Goal: Task Accomplishment & Management: Manage account settings

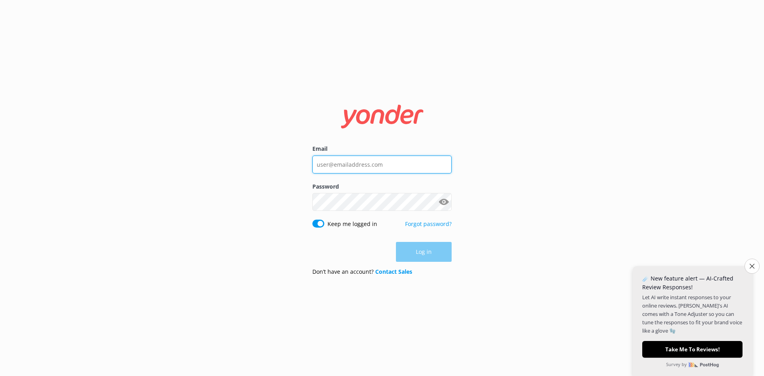
type input "[PERSON_NAME][EMAIL_ADDRESS][PERSON_NAME][DOMAIN_NAME]"
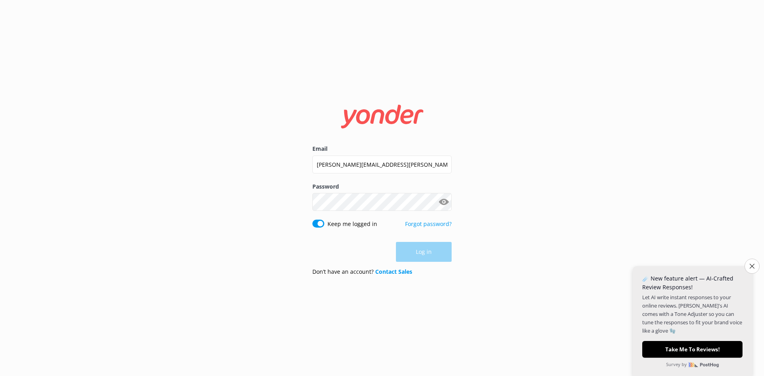
click at [425, 251] on div "Log in" at bounding box center [381, 252] width 139 height 20
click at [417, 249] on button "Log in" at bounding box center [424, 252] width 56 height 20
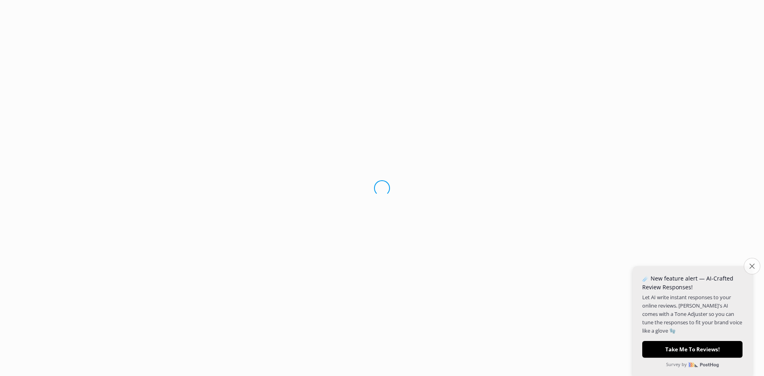
click at [750, 266] on icon "Close survey" at bounding box center [751, 265] width 5 height 5
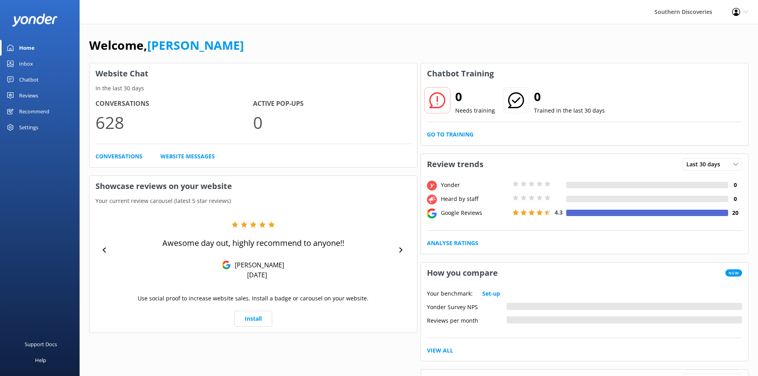
click at [24, 62] on div "Inbox" at bounding box center [26, 64] width 14 height 16
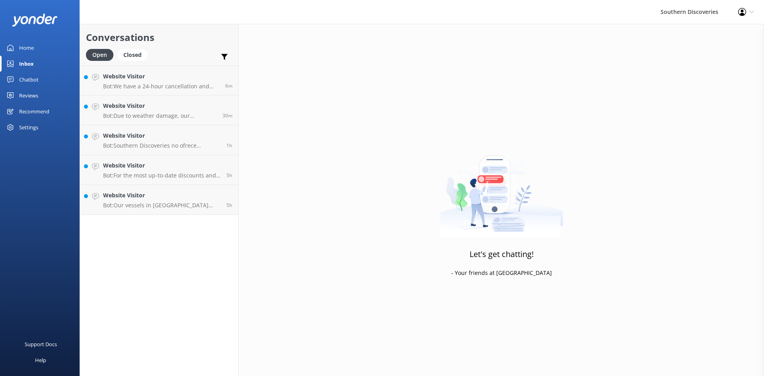
click at [34, 132] on div "Settings" at bounding box center [28, 127] width 19 height 16
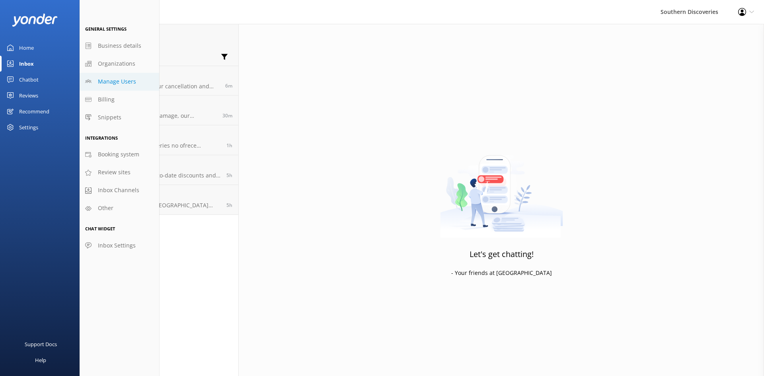
click at [121, 84] on span "Manage Users" at bounding box center [117, 81] width 38 height 9
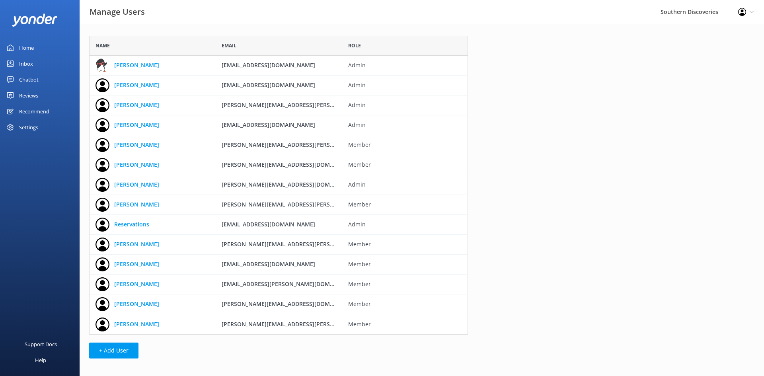
scroll to position [293, 373]
click at [124, 143] on link "[PERSON_NAME]" at bounding box center [136, 144] width 45 height 9
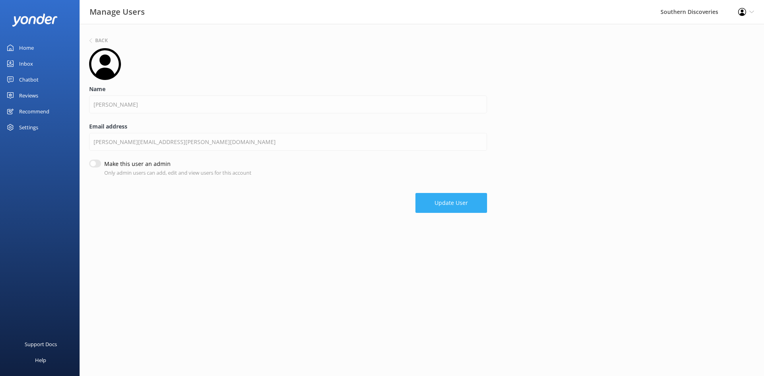
click at [452, 207] on button "Update User" at bounding box center [451, 203] width 72 height 20
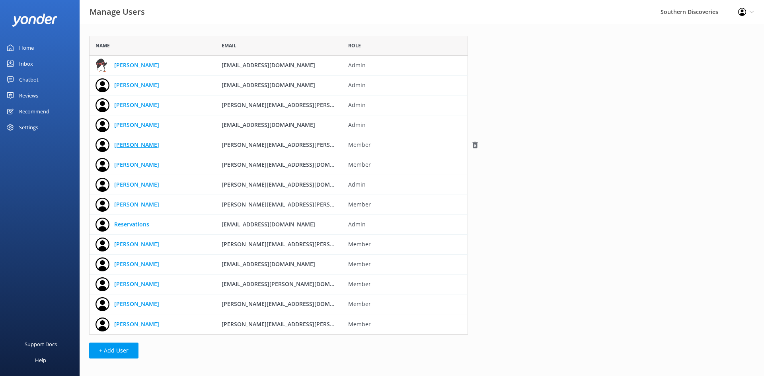
drag, startPoint x: 127, startPoint y: 146, endPoint x: 121, endPoint y: 144, distance: 6.7
click at [121, 144] on link "[PERSON_NAME]" at bounding box center [136, 144] width 45 height 9
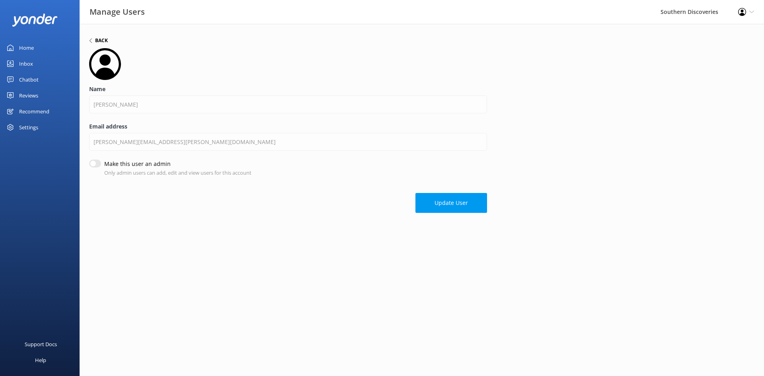
click at [101, 40] on h6 "Back" at bounding box center [101, 40] width 13 height 5
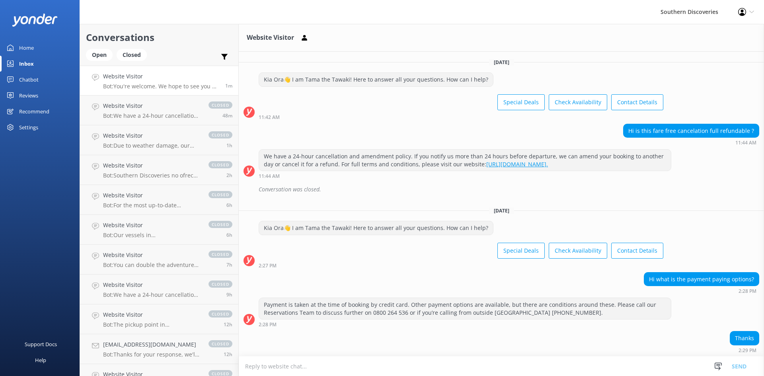
scroll to position [27, 0]
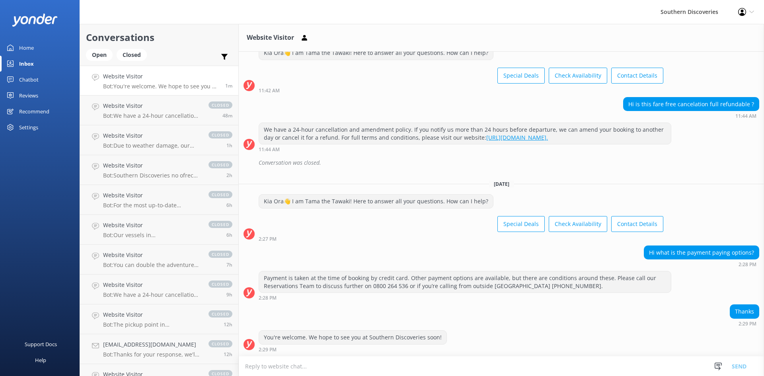
click at [142, 80] on h4 "Website Visitor" at bounding box center [161, 76] width 116 height 9
click at [160, 109] on h4 "Website Visitor" at bounding box center [151, 105] width 97 height 9
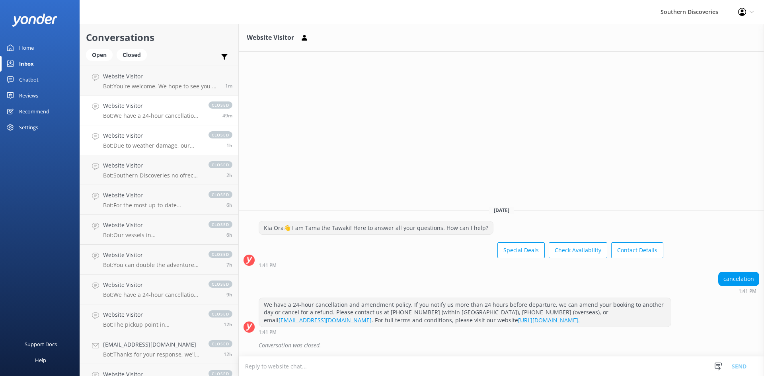
click at [145, 131] on link "Website Visitor Bot: Due to weather damage, our Underwater Observatory and Kaya…" at bounding box center [159, 140] width 158 height 30
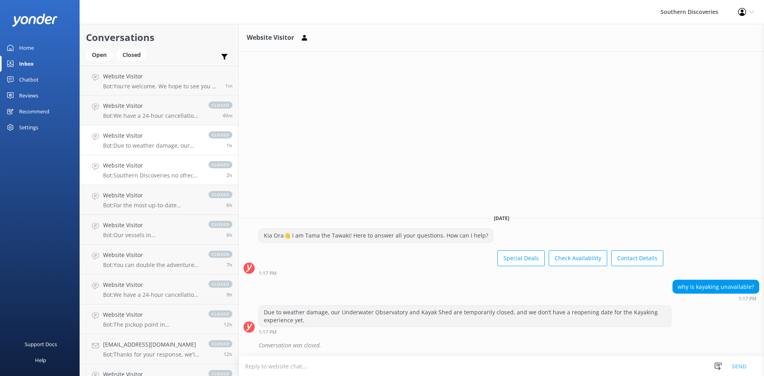
click at [136, 163] on h4 "Website Visitor" at bounding box center [151, 165] width 97 height 9
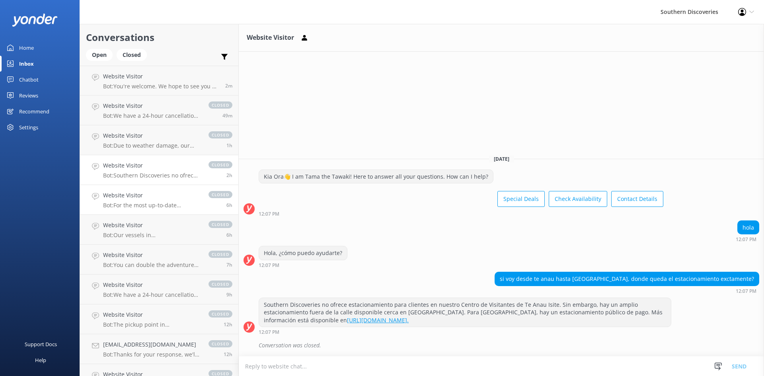
click at [132, 186] on link "Website Visitor Bot: For the most up-to-date discounts and offers, please visit…" at bounding box center [159, 200] width 158 height 30
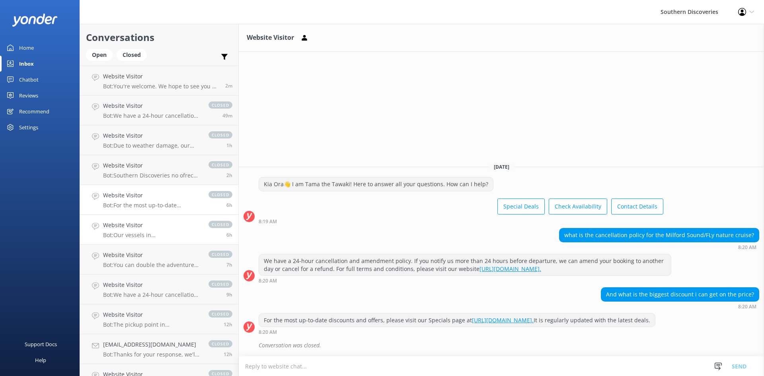
click at [133, 224] on h4 "Website Visitor" at bounding box center [151, 225] width 97 height 9
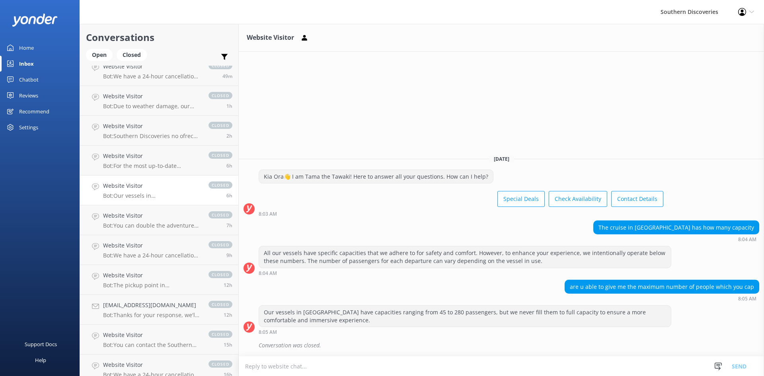
scroll to position [40, 0]
click at [147, 217] on h4 "Website Visitor" at bounding box center [151, 215] width 97 height 9
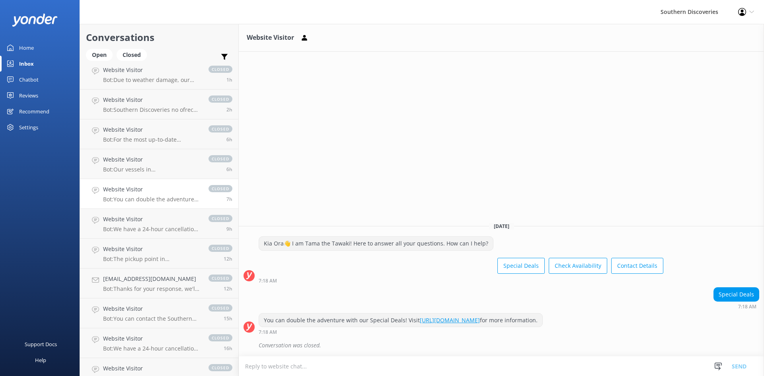
scroll to position [80, 0]
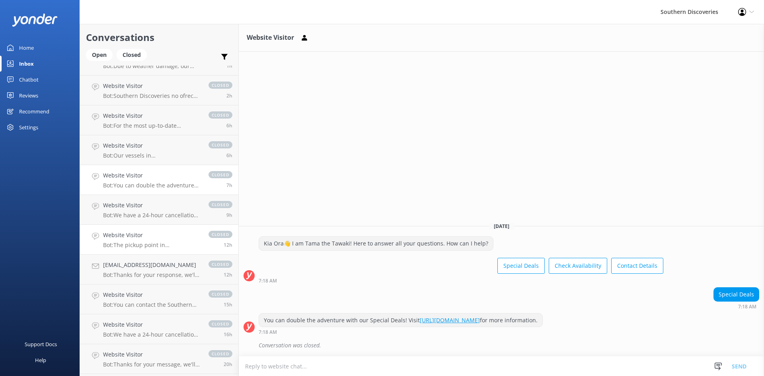
click at [144, 230] on link "Website Visitor Bot: The pickup point in [GEOGRAPHIC_DATA] is at the [GEOGRAPHI…" at bounding box center [159, 240] width 158 height 30
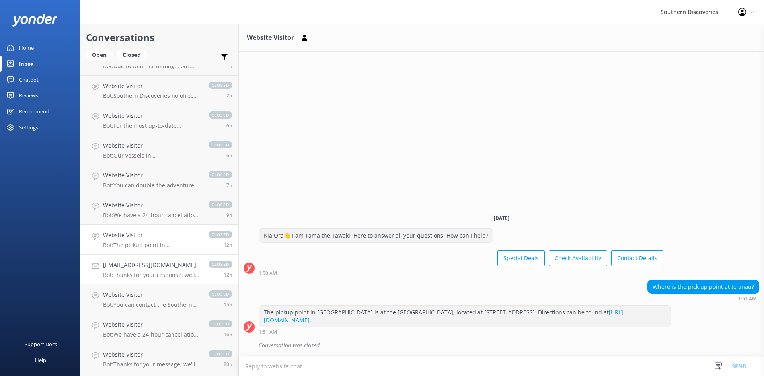
click at [152, 267] on h4 "[EMAIL_ADDRESS][DOMAIN_NAME]" at bounding box center [151, 265] width 97 height 9
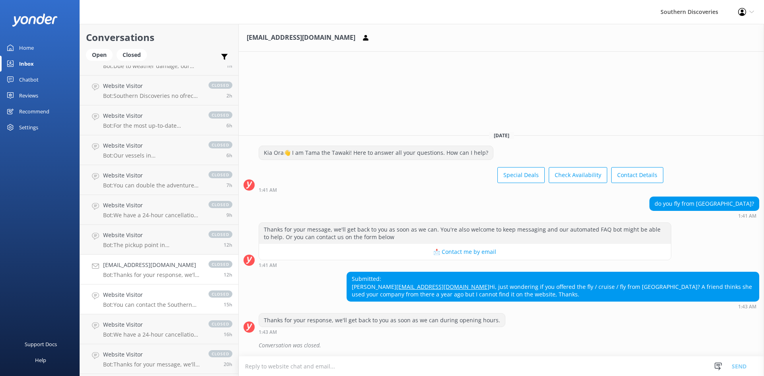
click at [145, 298] on h4 "Website Visitor" at bounding box center [151, 294] width 97 height 9
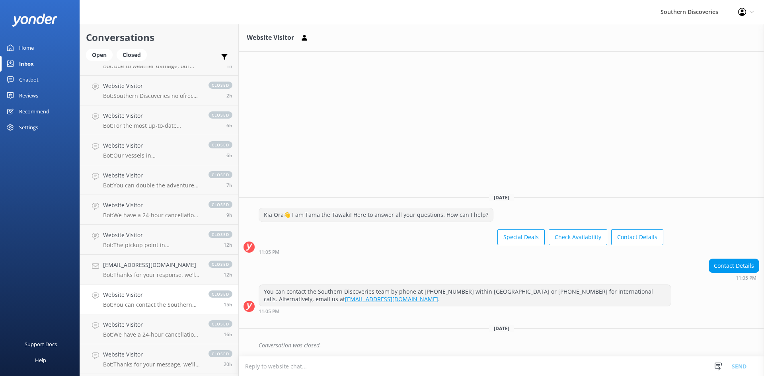
scroll to position [119, 0]
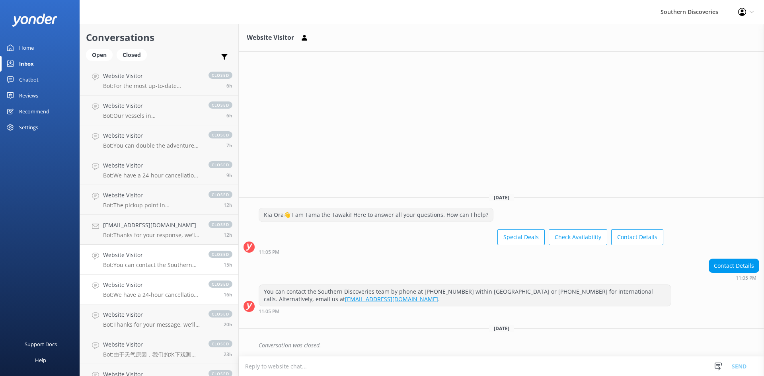
click at [148, 293] on p "Bot: We have a 24-hour cancellation and amendment policy. If you notify us more…" at bounding box center [151, 294] width 97 height 7
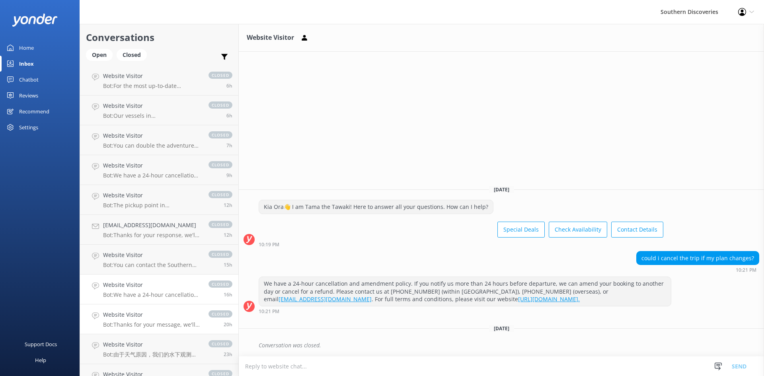
click at [144, 310] on link "Website Visitor Bot: Thanks for your message, we'll get back to you as soon as …" at bounding box center [159, 319] width 158 height 30
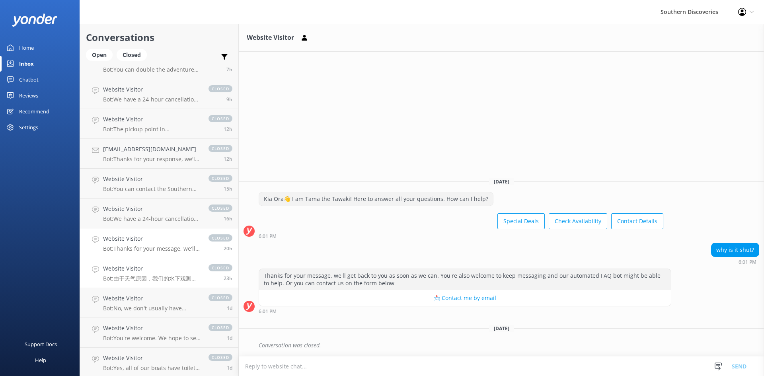
scroll to position [199, 0]
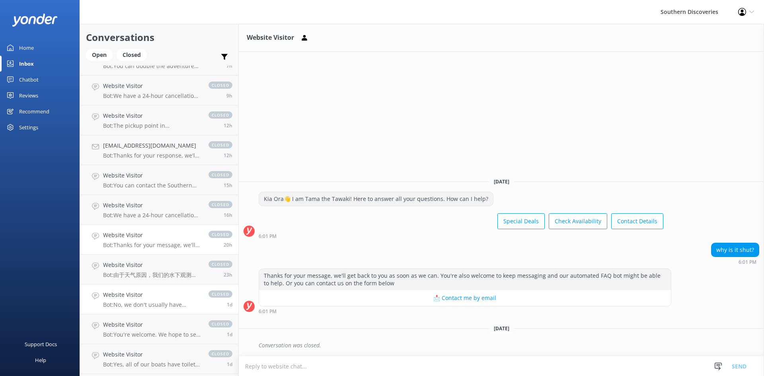
click at [146, 296] on h4 "Website Visitor" at bounding box center [151, 294] width 97 height 9
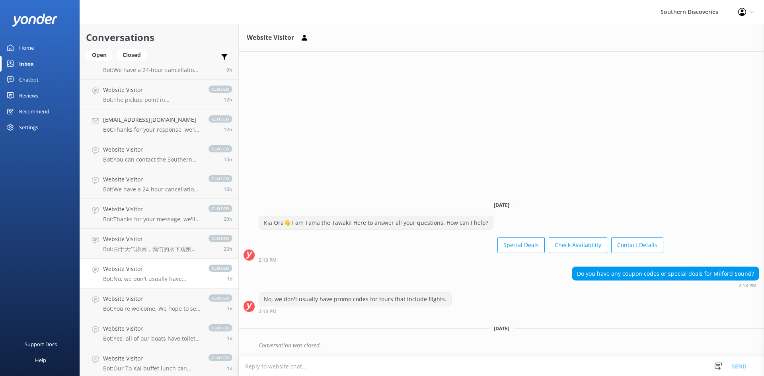
scroll to position [239, 0]
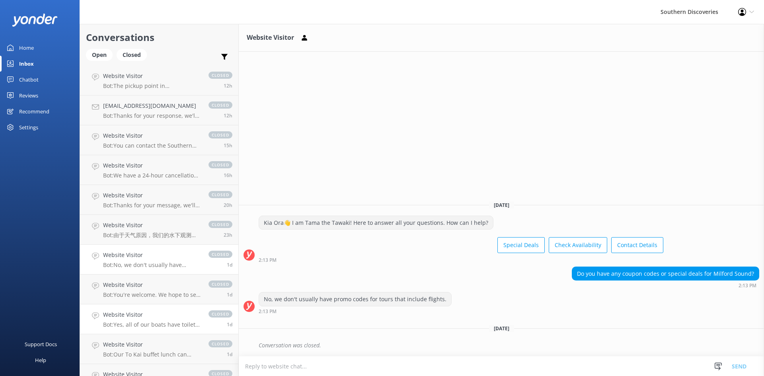
click at [140, 313] on h4 "Website Visitor" at bounding box center [151, 314] width 97 height 9
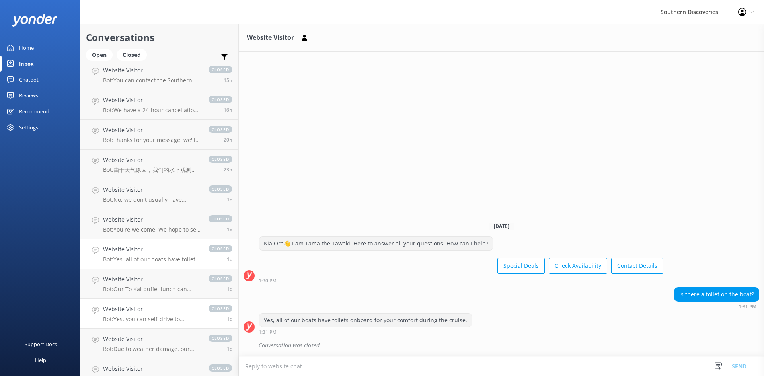
scroll to position [318, 0]
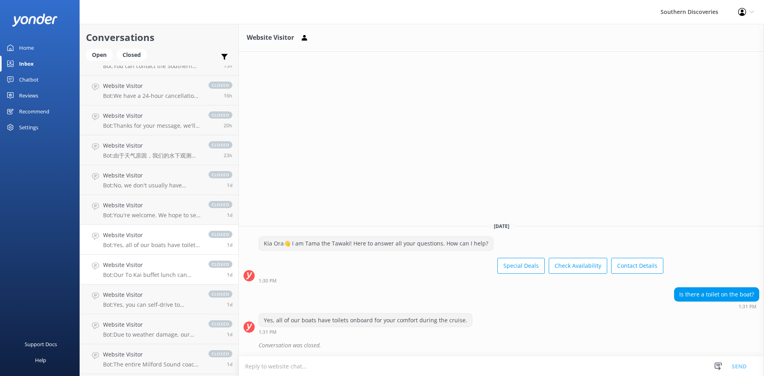
click at [148, 269] on h4 "Website Visitor" at bounding box center [151, 265] width 97 height 9
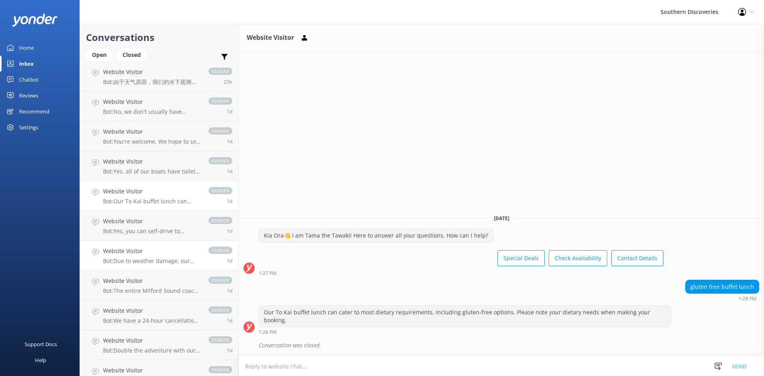
scroll to position [398, 0]
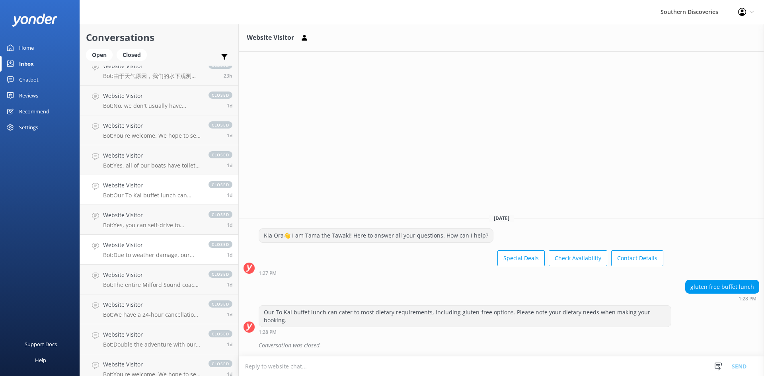
click at [158, 244] on h4 "Website Visitor" at bounding box center [151, 245] width 97 height 9
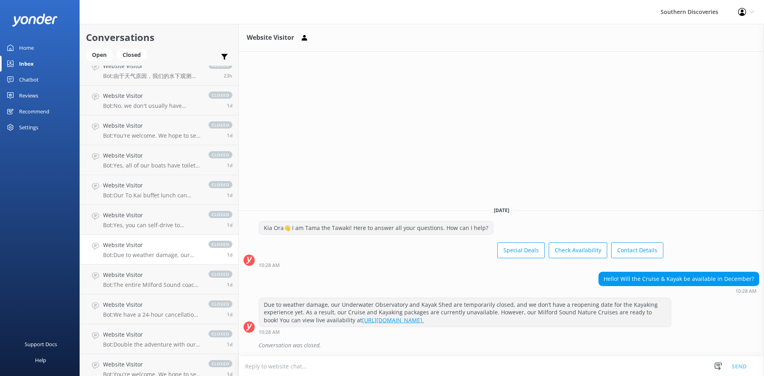
scroll to position [438, 0]
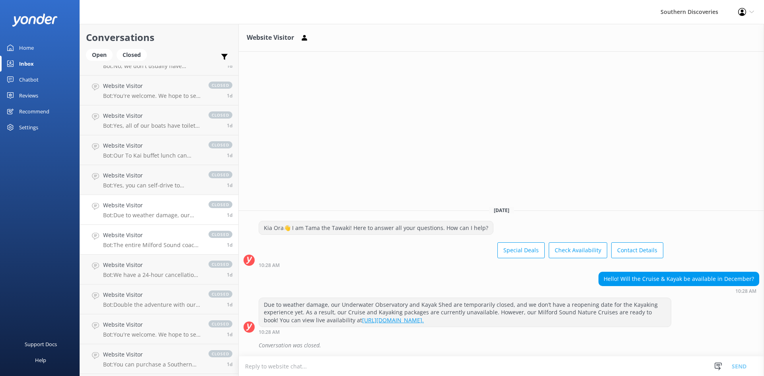
click at [153, 250] on link "Website Visitor Bot: The entire Milford Sound coach and cruise trip from [GEOGR…" at bounding box center [159, 240] width 158 height 30
